Goal: Check status

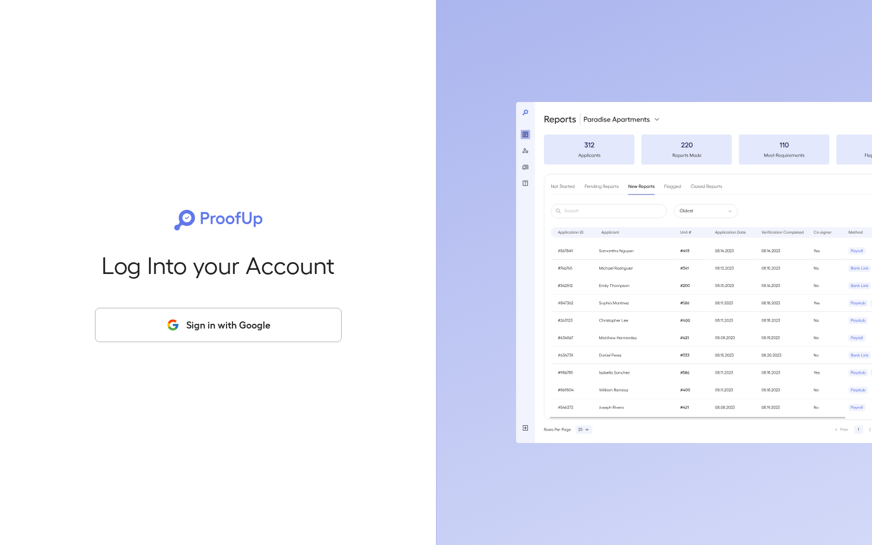
click at [206, 327] on button "Sign in with Google" at bounding box center [218, 325] width 247 height 34
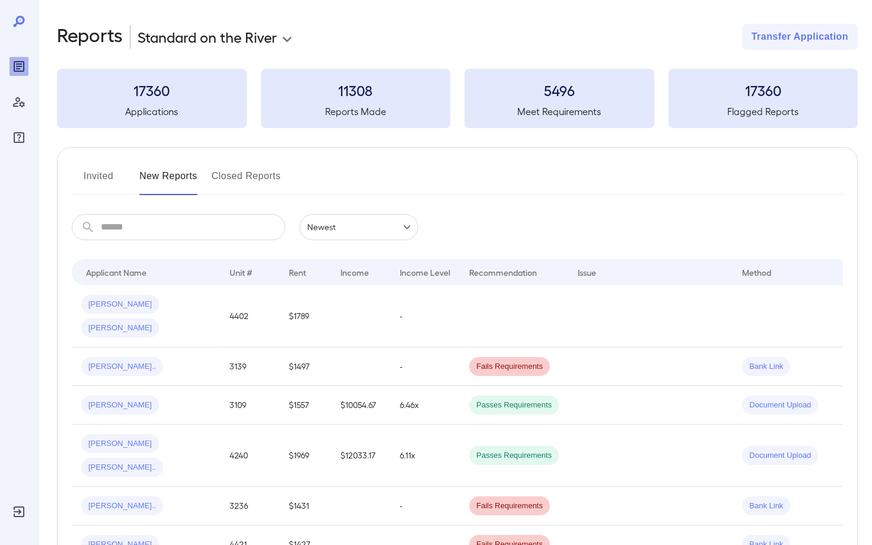
click at [140, 232] on input "text" at bounding box center [193, 227] width 185 height 26
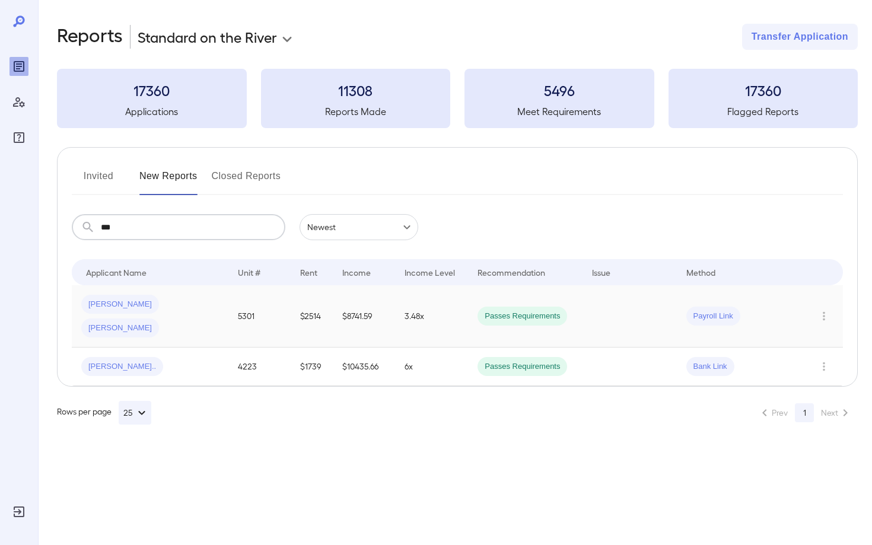
type input "***"
click at [110, 306] on span "[PERSON_NAME]" at bounding box center [120, 304] width 78 height 11
